Goal: Task Accomplishment & Management: Manage account settings

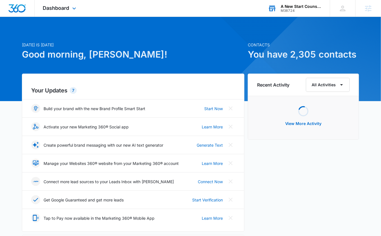
click at [305, 9] on div "M38724" at bounding box center [300, 11] width 41 height 4
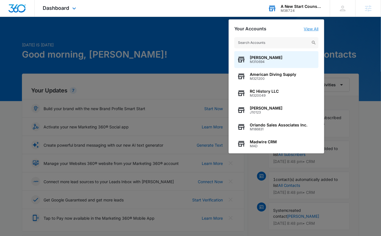
click at [309, 29] on link "View All" at bounding box center [311, 28] width 15 height 5
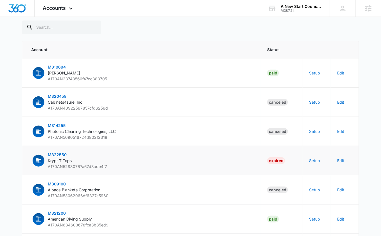
scroll to position [9, 0]
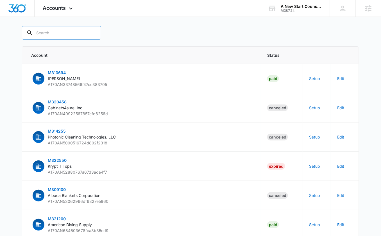
click at [55, 34] on input "text" at bounding box center [61, 32] width 79 height 13
paste input "M38724"
type input "M38724"
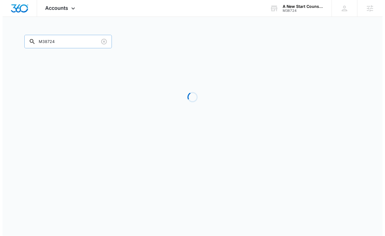
scroll to position [0, 0]
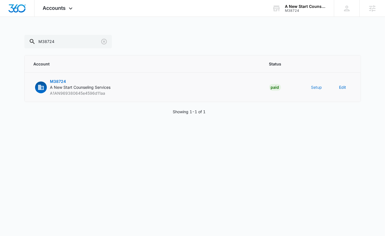
click at [320, 86] on button "Setup" at bounding box center [317, 87] width 11 height 6
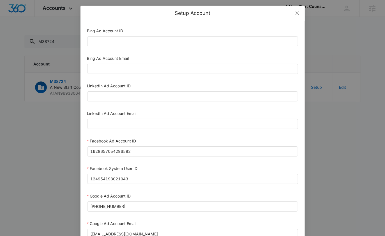
scroll to position [260, 0]
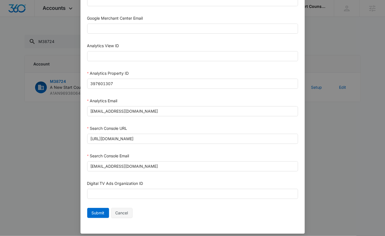
drag, startPoint x: 118, startPoint y: 208, endPoint x: 122, endPoint y: 208, distance: 3.6
click at [119, 210] on span "Cancel" at bounding box center [122, 213] width 13 height 6
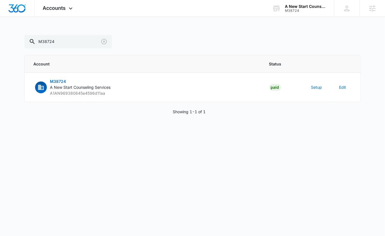
scroll to position [255, 0]
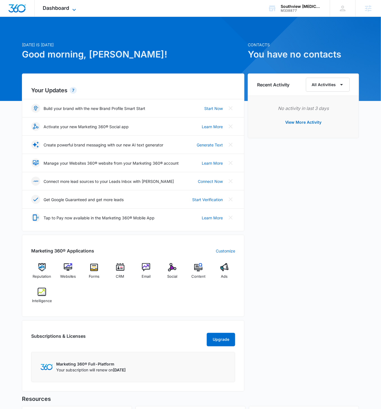
click at [72, 9] on icon at bounding box center [74, 9] width 7 height 7
click at [69, 10] on span "Dashboard" at bounding box center [56, 8] width 26 height 6
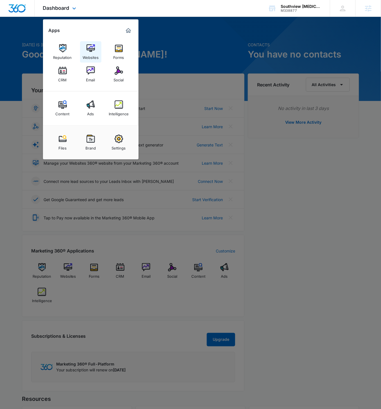
click at [91, 51] on img at bounding box center [90, 48] width 8 height 8
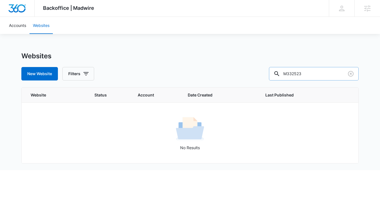
click at [318, 70] on input "M332523" at bounding box center [314, 73] width 90 height 13
paste input "8877"
type input "M338877"
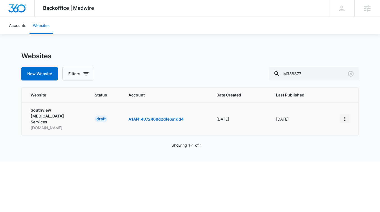
drag, startPoint x: 340, startPoint y: 115, endPoint x: 339, endPoint y: 119, distance: 3.8
click at [340, 115] on button "View More" at bounding box center [344, 119] width 9 height 9
click at [316, 156] on div "Activate Draft" at bounding box center [319, 157] width 34 height 4
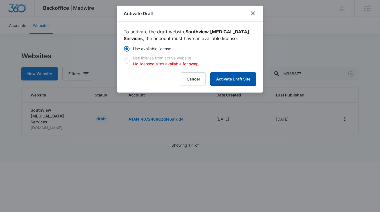
click at [236, 79] on button "Activate Draft Site" at bounding box center [233, 78] width 46 height 13
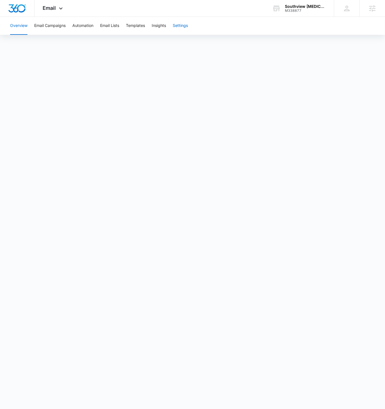
click at [184, 26] on button "Settings" at bounding box center [180, 26] width 15 height 18
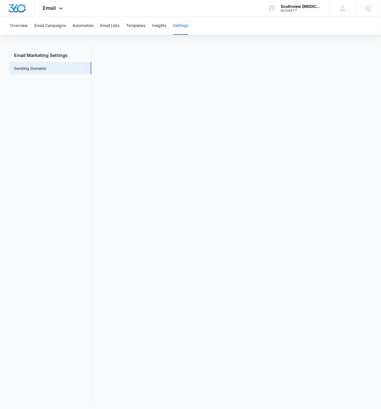
scroll to position [8, 0]
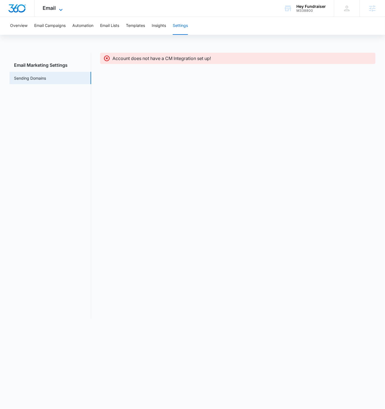
click at [58, 6] on div "Email Apps Reputation Websites Forms CRM Email Social Shop Content Ads Intellig…" at bounding box center [54, 8] width 38 height 17
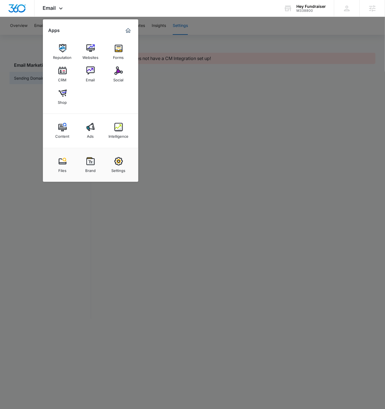
click at [205, 69] on div at bounding box center [192, 204] width 385 height 409
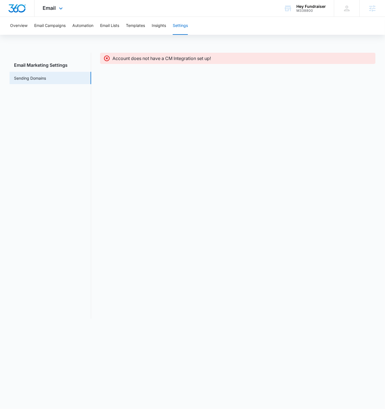
click at [60, 12] on div "Email Apps Reputation Websites Forms CRM Email Social Shop Content Ads Intellig…" at bounding box center [54, 8] width 38 height 17
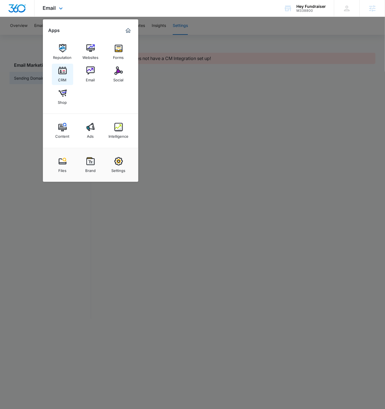
click at [64, 72] on img at bounding box center [62, 71] width 8 height 8
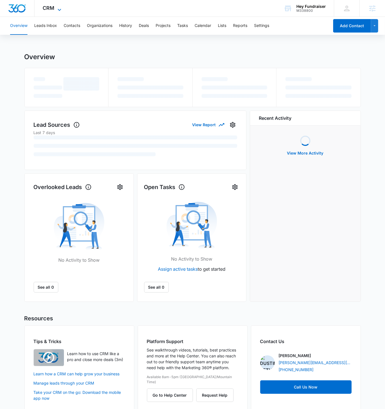
click at [50, 10] on span "CRM" at bounding box center [49, 8] width 12 height 6
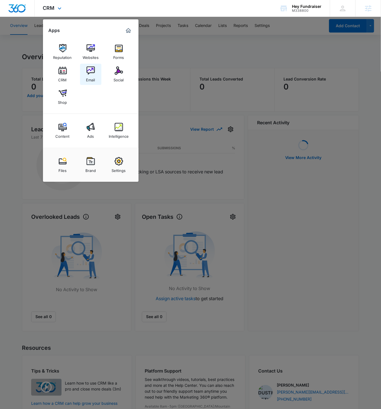
click at [94, 75] on div "Email" at bounding box center [90, 78] width 9 height 7
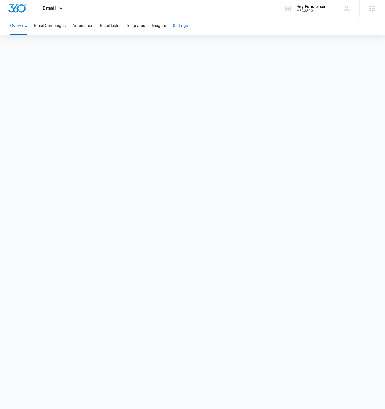
click at [186, 26] on button "Settings" at bounding box center [180, 26] width 15 height 18
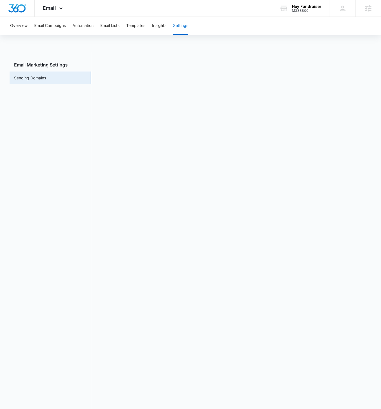
scroll to position [1, 0]
